Goal: Check status: Check status

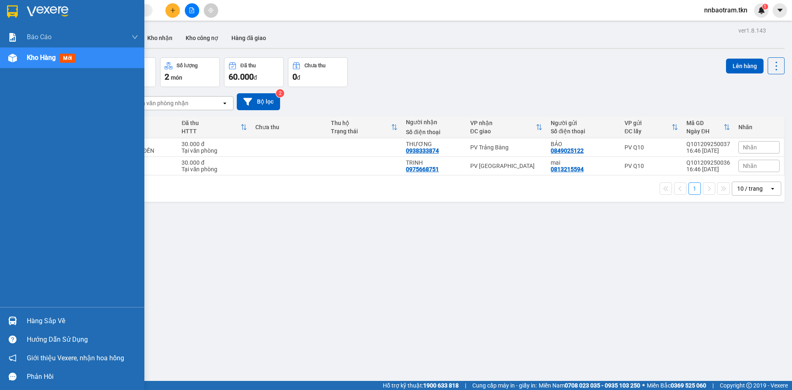
drag, startPoint x: 13, startPoint y: 318, endPoint x: 20, endPoint y: 318, distance: 6.6
click at [13, 318] on img at bounding box center [12, 320] width 9 height 9
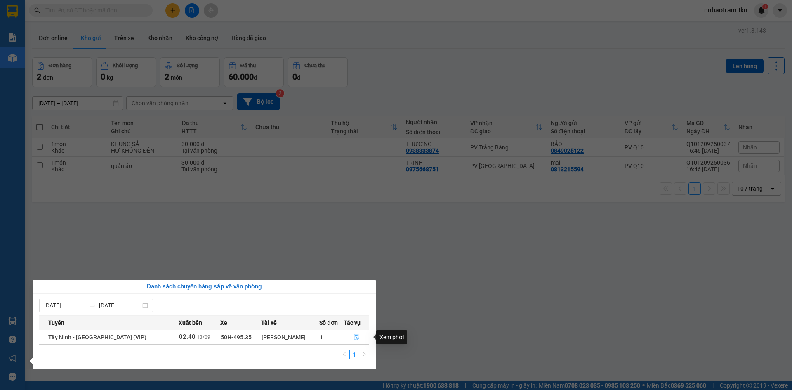
click at [355, 336] on icon "file-done" at bounding box center [356, 337] width 5 height 6
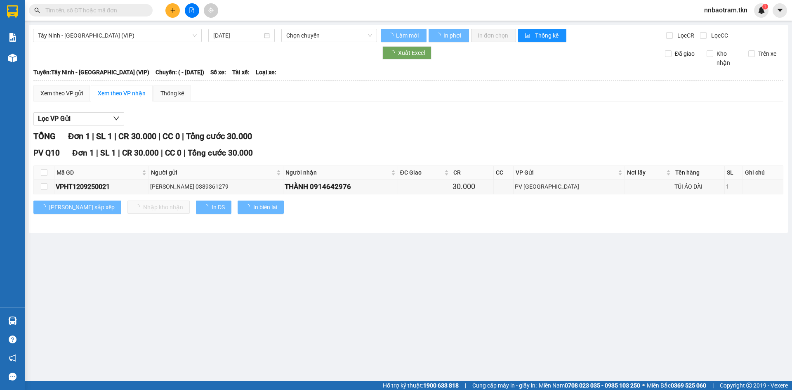
type input "[DATE]"
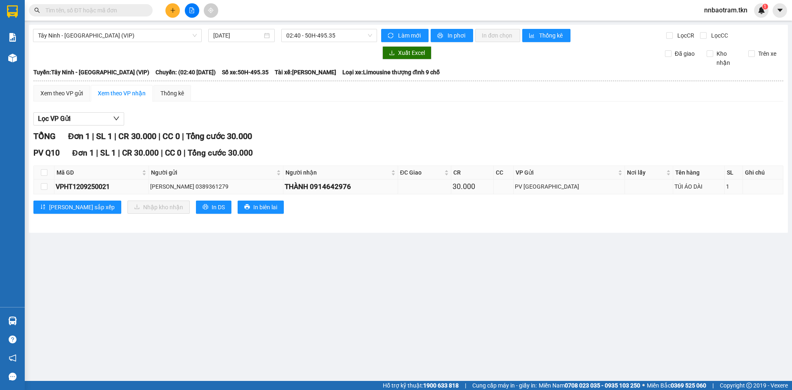
click at [625, 187] on td at bounding box center [649, 186] width 49 height 14
click at [49, 188] on td at bounding box center [44, 186] width 21 height 14
click at [43, 185] on input "checkbox" at bounding box center [44, 186] width 7 height 7
checkbox input "true"
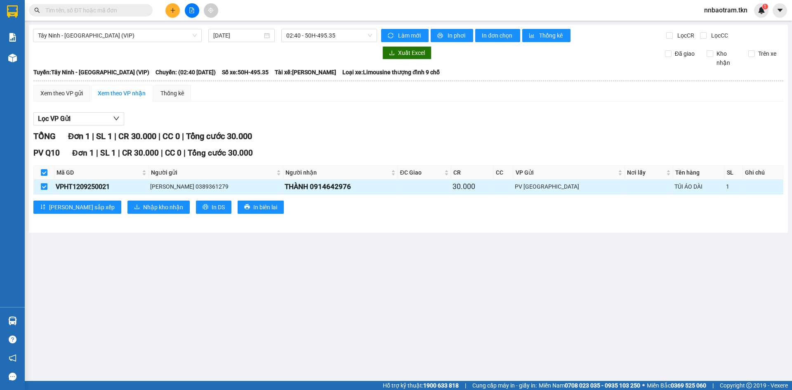
click at [43, 185] on input "checkbox" at bounding box center [44, 186] width 7 height 7
checkbox input "false"
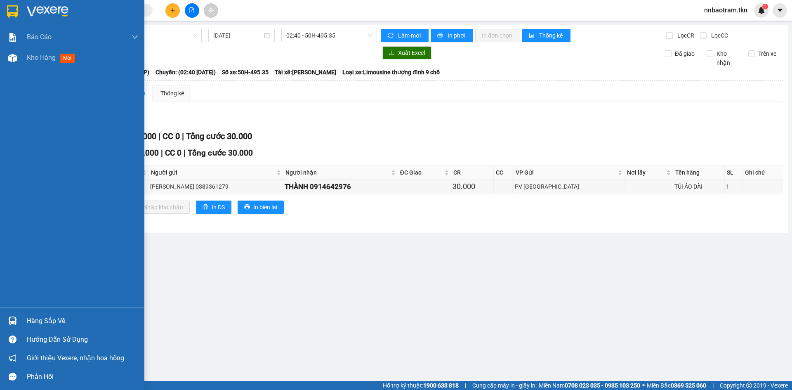
click at [49, 321] on div "Hàng sắp về" at bounding box center [82, 321] width 111 height 12
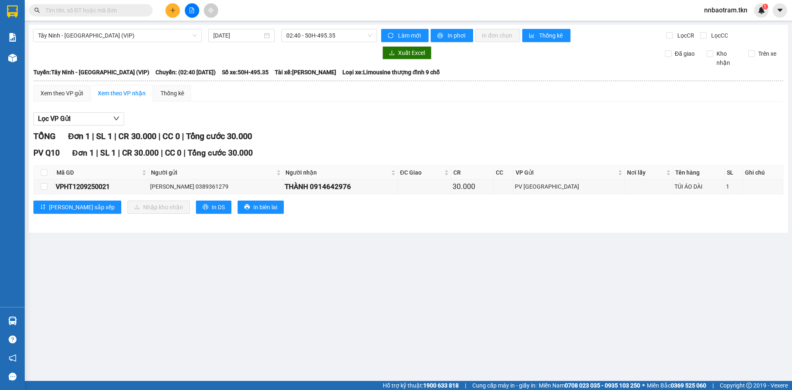
click at [503, 288] on section "Kết quả tìm kiếm ( 0 ) Bộ lọc No Data nnbaotram.tkn 1 Báo cáo Mẫu 1: Báo cáo dò…" at bounding box center [396, 195] width 792 height 390
